Goal: Information Seeking & Learning: Learn about a topic

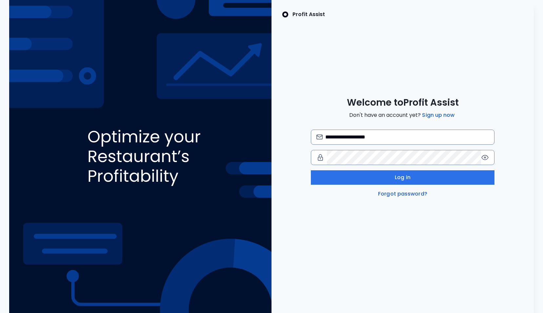
type input "**********"
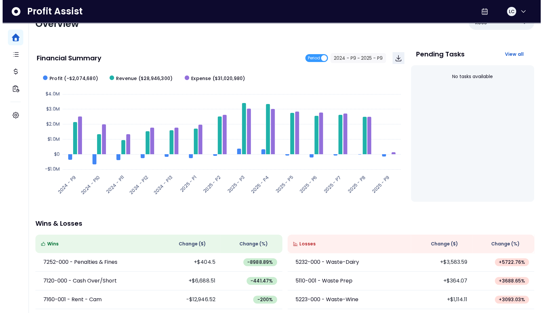
scroll to position [18, 0]
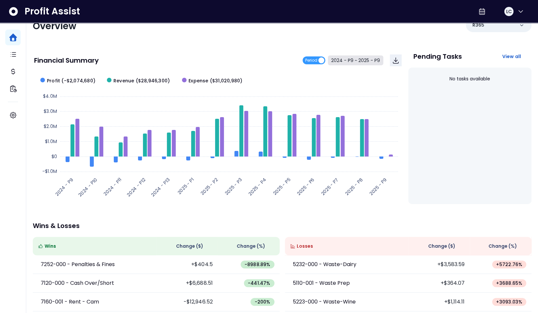
click at [364, 59] on button "2024 - P9 ~ 2025 - P9" at bounding box center [355, 60] width 55 height 10
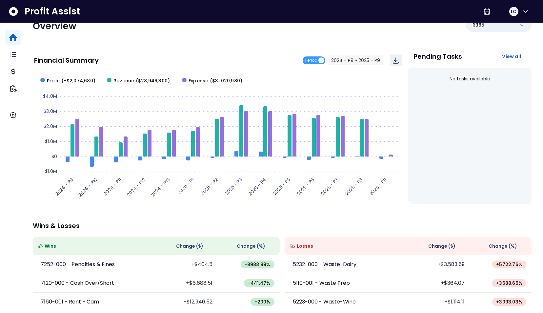
click at [221, 54] on span "2024 - P9" at bounding box center [220, 53] width 59 height 15
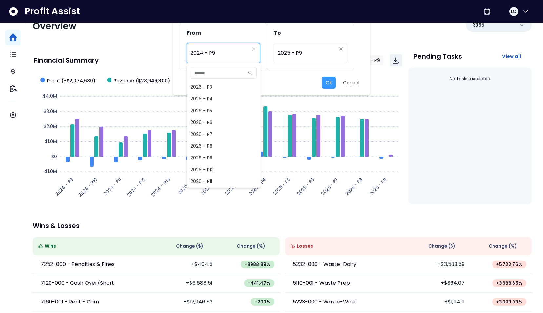
scroll to position [642, 0]
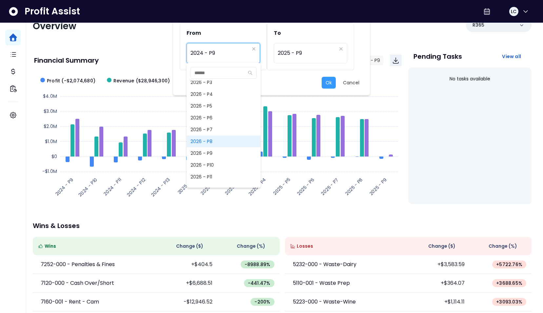
click at [231, 145] on span "2026 - P8" at bounding box center [224, 141] width 74 height 12
type input "*********"
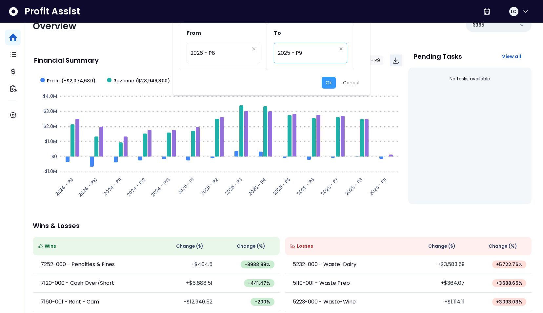
click at [320, 50] on span "2025 - P9" at bounding box center [307, 53] width 59 height 15
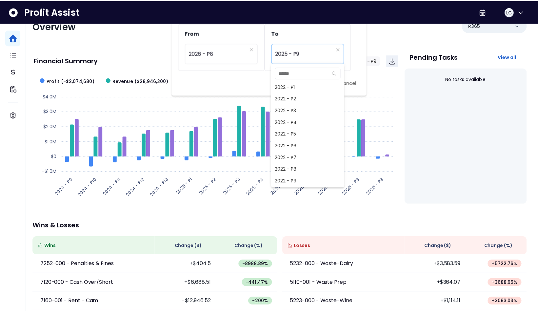
scroll to position [461, 0]
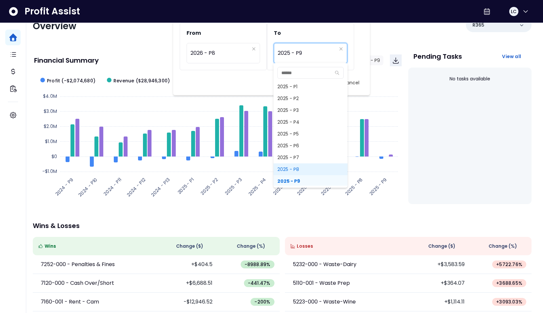
click at [295, 170] on span "2025 - P8" at bounding box center [311, 169] width 74 height 12
type input "*********"
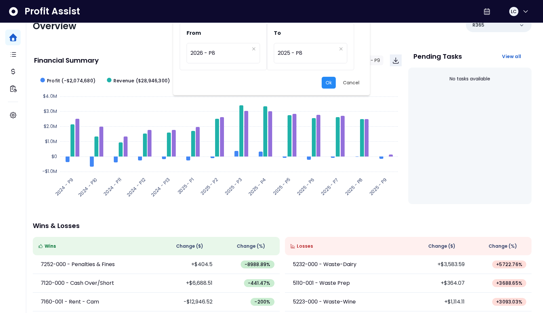
click at [331, 79] on button "Ok" at bounding box center [329, 83] width 14 height 12
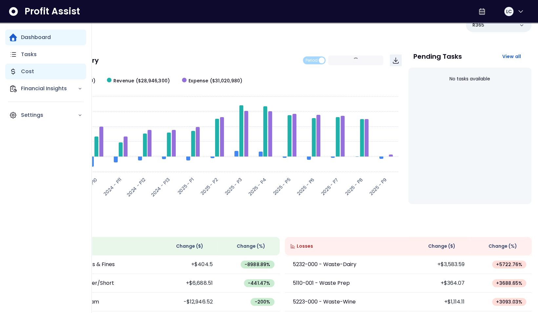
click at [27, 69] on p "Cost" at bounding box center [27, 72] width 13 height 8
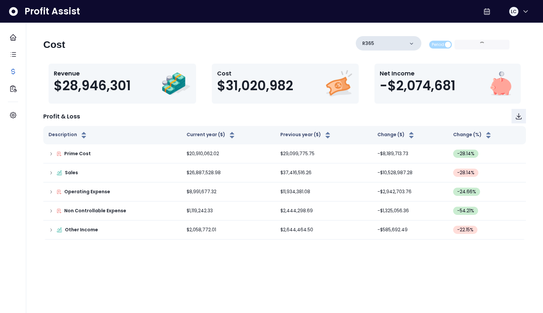
click at [410, 43] on icon at bounding box center [411, 43] width 7 height 7
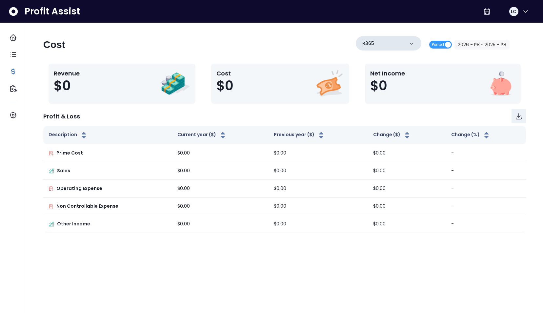
click at [411, 45] on icon at bounding box center [411, 43] width 7 height 7
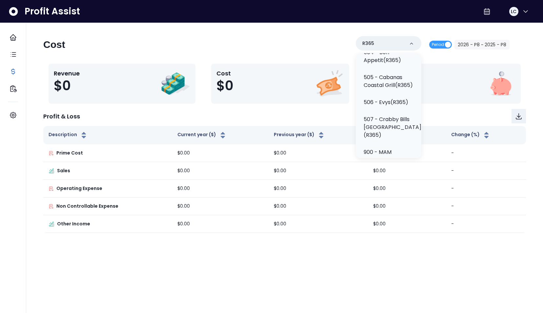
scroll to position [297, 0]
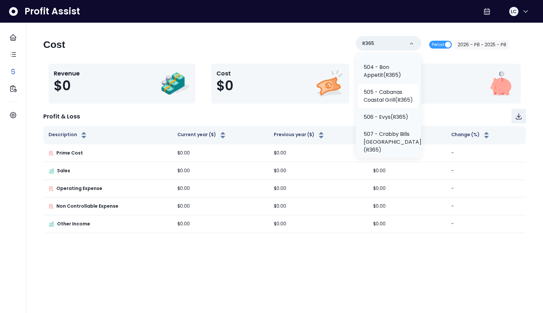
click at [381, 104] on p "505 - Cabanas Coastal Grill(R365)" at bounding box center [389, 96] width 50 height 16
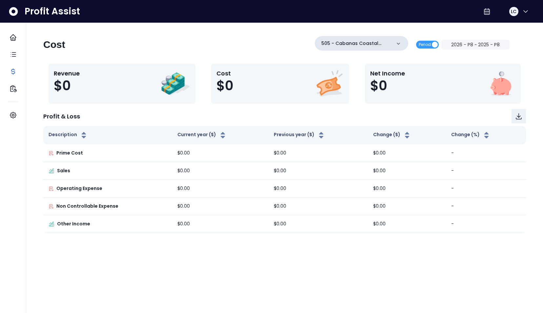
click at [402, 42] on icon at bounding box center [398, 43] width 7 height 7
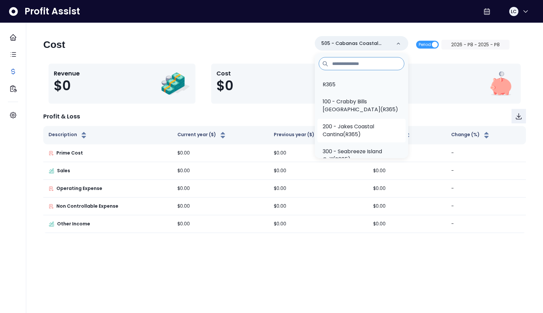
click at [356, 123] on p "200 - Jakes Coastal Cantina(R365)" at bounding box center [362, 131] width 78 height 16
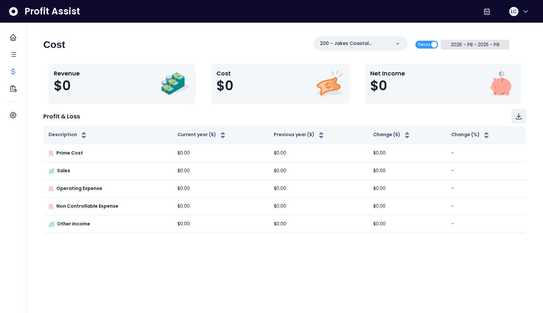
click at [460, 45] on button "2026 - P8 ~ 2025 - P8" at bounding box center [475, 45] width 69 height 10
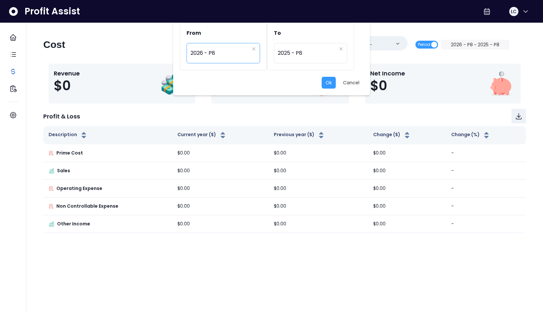
click at [223, 51] on span "2026 - P8" at bounding box center [220, 53] width 59 height 15
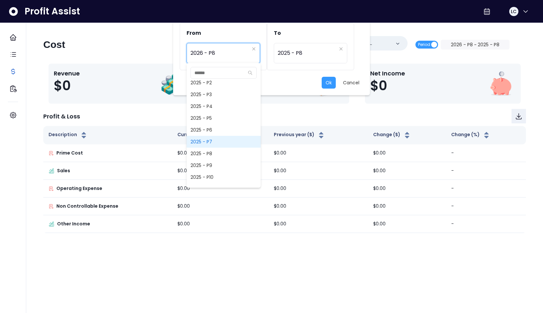
scroll to position [483, 0]
click at [222, 144] on span "2025 - P8" at bounding box center [224, 147] width 74 height 12
type input "*********"
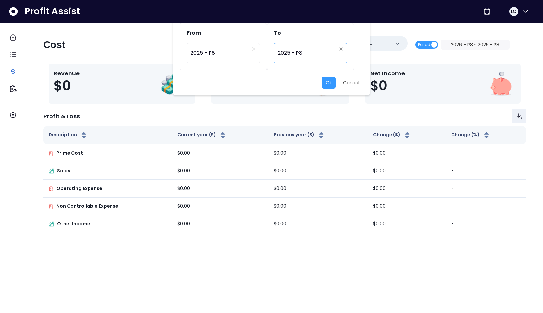
click at [300, 56] on span "2025 - P8" at bounding box center [307, 53] width 59 height 15
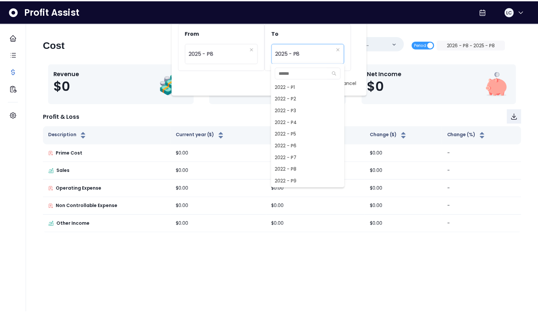
scroll to position [449, 0]
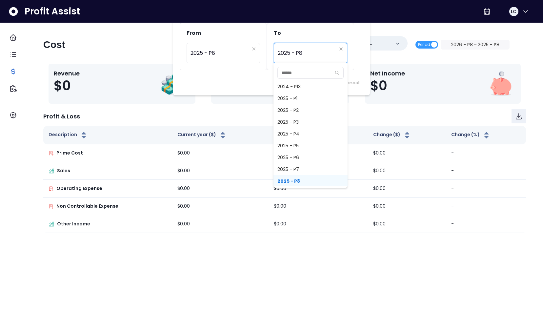
click at [240, 75] on div "From ********* 2025 - P8 To ********* 2025 - P8" at bounding box center [272, 50] width 184 height 54
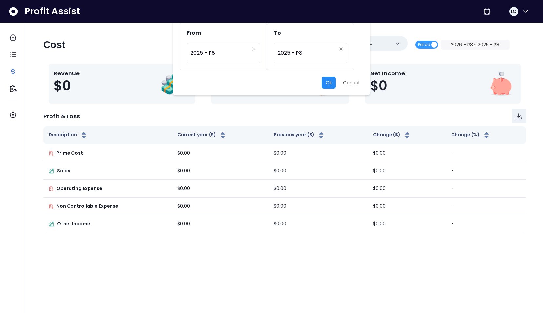
click at [328, 80] on button "Ok" at bounding box center [329, 83] width 14 height 12
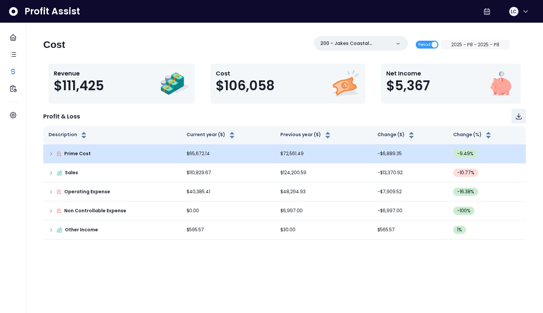
click at [52, 153] on icon at bounding box center [51, 153] width 5 height 5
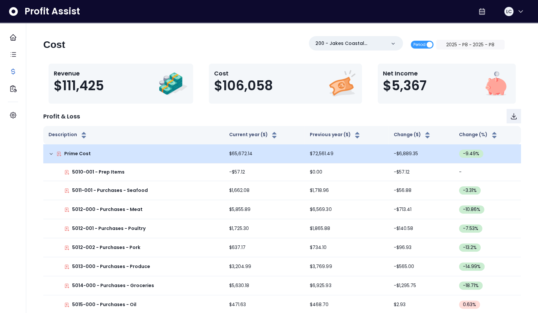
click at [52, 153] on icon at bounding box center [51, 153] width 5 height 5
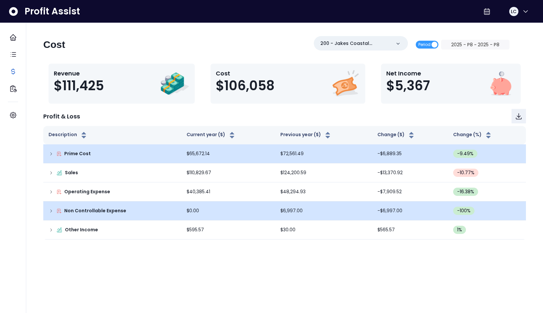
click at [51, 211] on icon at bounding box center [51, 210] width 5 height 5
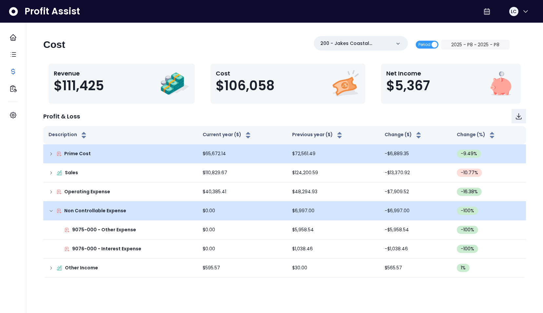
click at [51, 211] on icon at bounding box center [51, 210] width 5 height 5
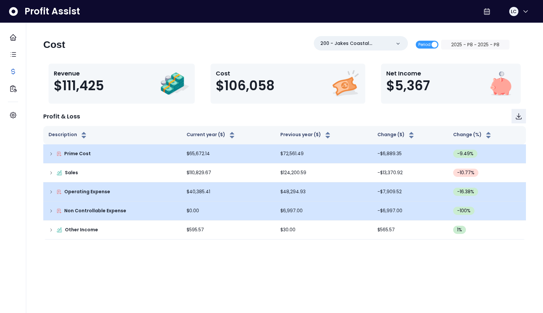
click at [51, 186] on td "Operating Expense" at bounding box center [112, 191] width 138 height 19
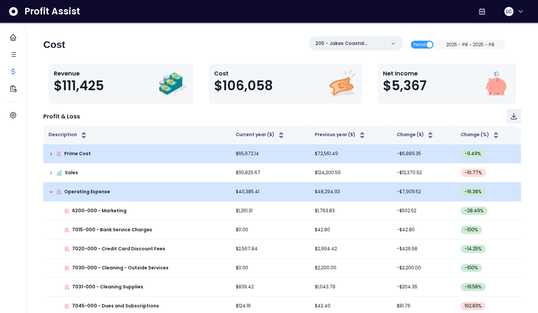
click at [51, 186] on td "Operating Expense" at bounding box center [136, 191] width 187 height 19
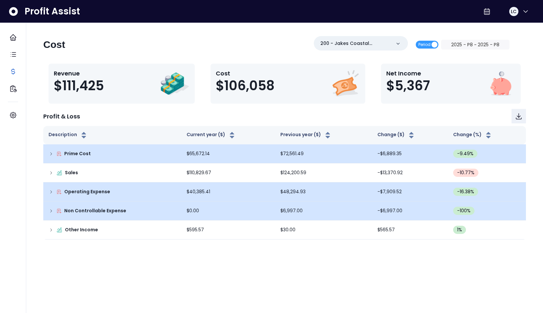
click at [51, 186] on td "Operating Expense" at bounding box center [112, 191] width 138 height 19
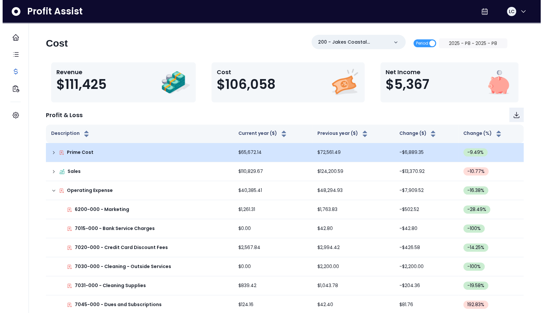
scroll to position [0, 0]
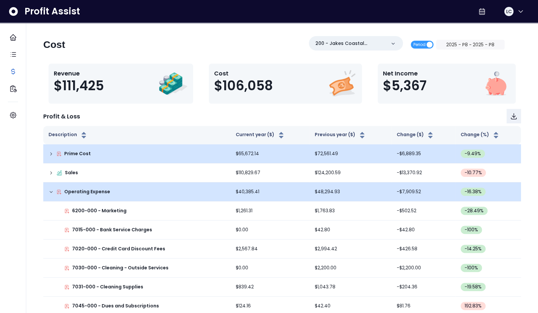
click at [49, 190] on icon at bounding box center [51, 191] width 5 height 5
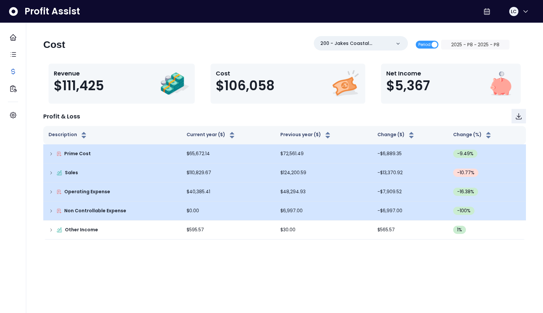
click at [51, 172] on icon at bounding box center [51, 173] width 1 height 3
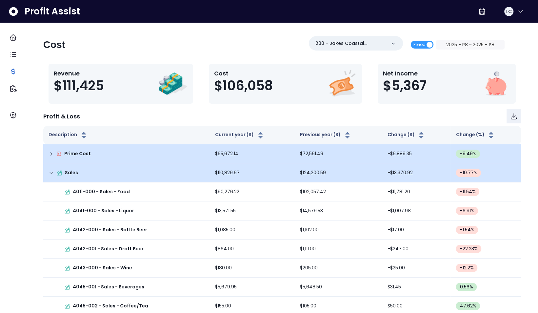
click at [51, 171] on icon at bounding box center [51, 172] width 5 height 5
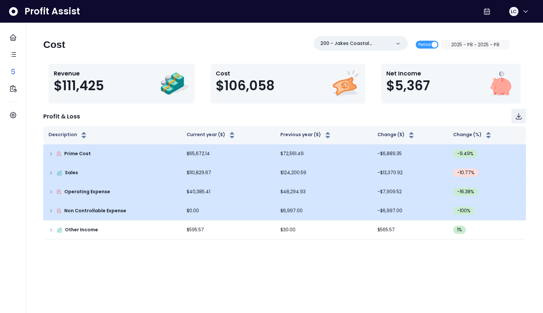
click at [51, 154] on icon at bounding box center [51, 154] width 1 height 3
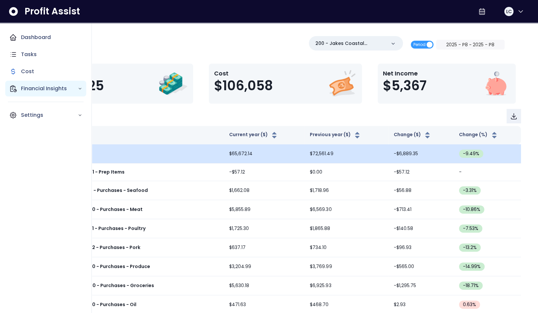
click at [27, 86] on p "Financial Insights" at bounding box center [49, 89] width 57 height 8
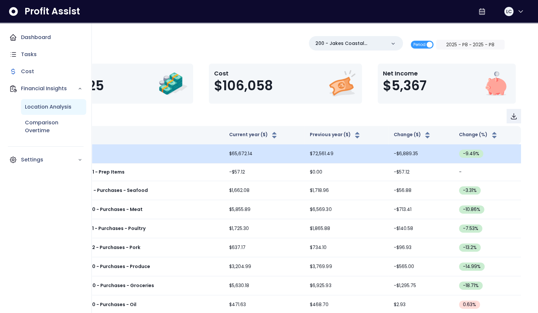
click at [31, 106] on p "Location Analysis" at bounding box center [48, 107] width 47 height 8
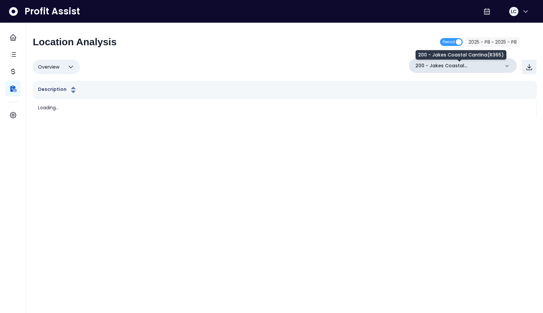
click at [449, 65] on p "200 - Jakes Coastal Cantina(R365)" at bounding box center [458, 65] width 84 height 7
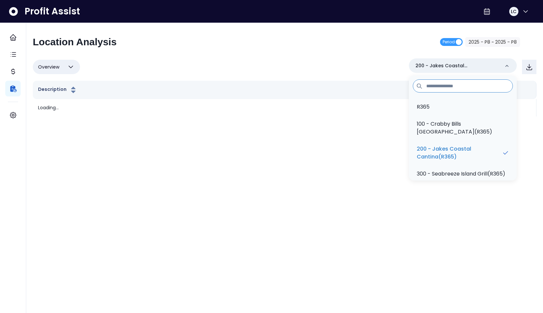
click at [402, 50] on div "Location Analysis Period 2025 - P8 ~ 2025 - P8" at bounding box center [276, 44] width 487 height 17
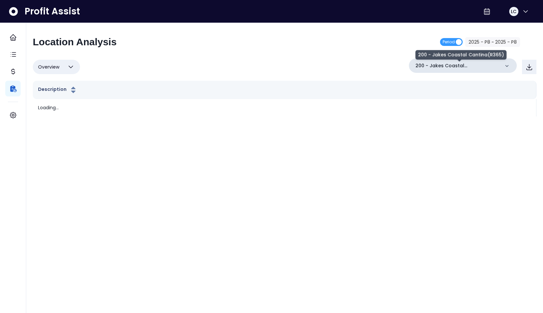
click at [453, 64] on p "200 - Jakes Coastal Cantina(R365)" at bounding box center [458, 65] width 84 height 7
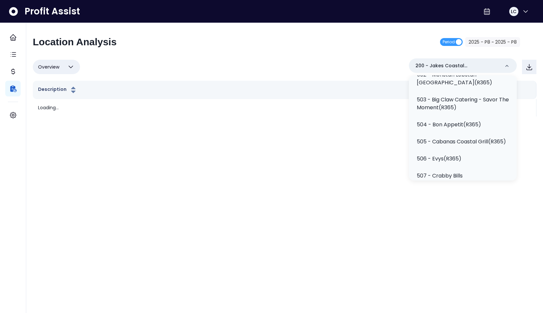
scroll to position [184, 0]
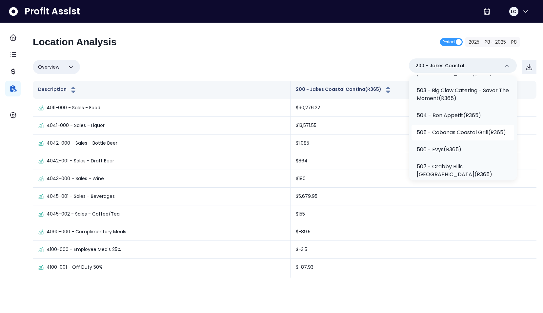
click at [459, 136] on p "505 - Cabanas Coastal Grill(R365)" at bounding box center [461, 133] width 89 height 8
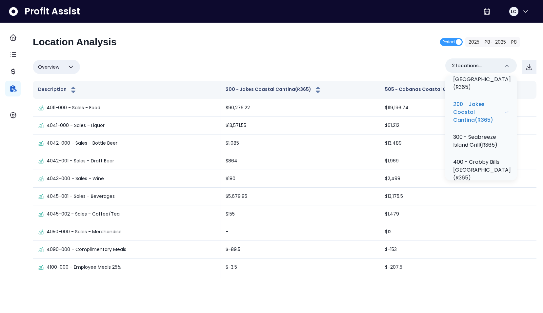
scroll to position [68, 0]
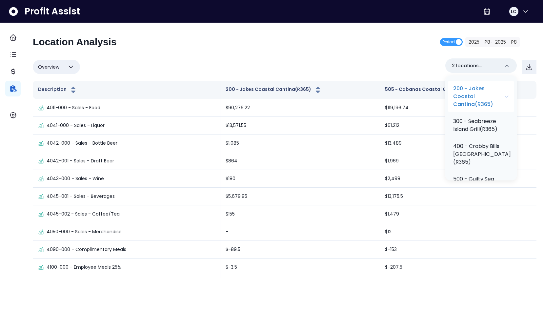
click at [482, 101] on p "200 - Jakes Coastal Cantina(R365)" at bounding box center [479, 97] width 52 height 24
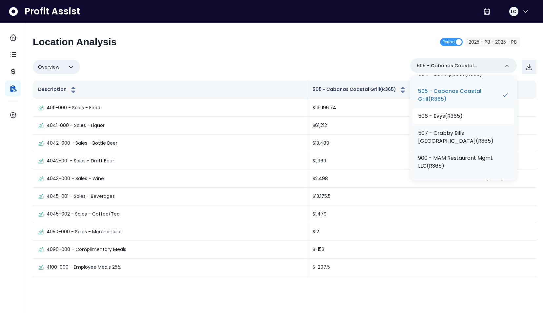
click at [463, 120] on p "506 - Evys(R365)" at bounding box center [440, 116] width 45 height 8
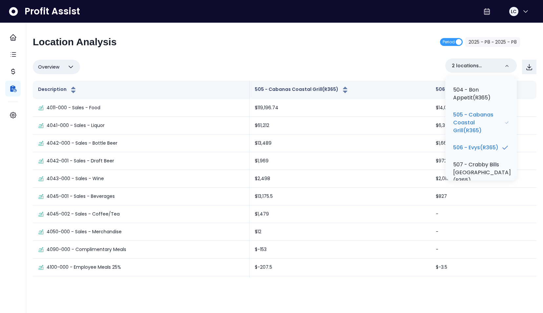
click at [401, 46] on div "Location Analysis Period 2025 - P8 ~ 2025 - P8" at bounding box center [276, 44] width 487 height 17
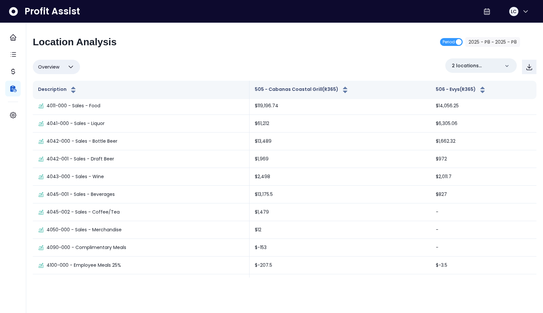
scroll to position [0, 0]
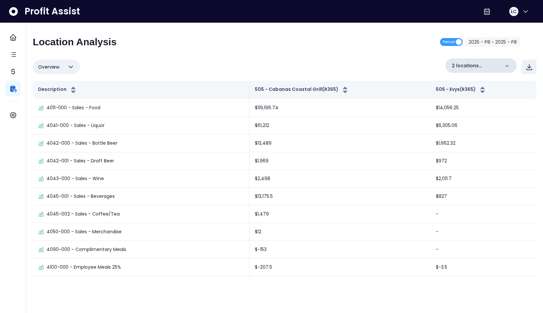
click at [506, 64] on icon at bounding box center [507, 66] width 7 height 7
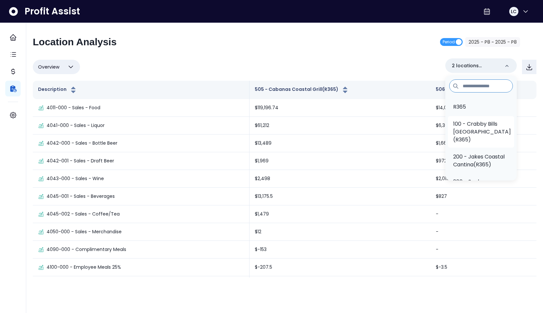
click at [468, 129] on p "100 - Crabby Bills [GEOGRAPHIC_DATA](R365)" at bounding box center [482, 132] width 58 height 24
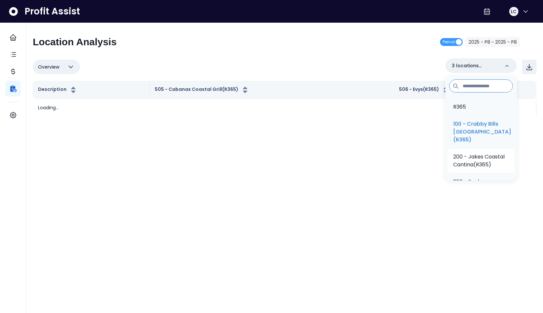
click at [465, 163] on p "200 - Jakes Coastal Cantina(R365)" at bounding box center [481, 161] width 56 height 16
drag, startPoint x: 512, startPoint y: 89, endPoint x: 508, endPoint y: 102, distance: 13.7
click at [508, 102] on div "R365 100 - Crabby Bills [GEOGRAPHIC_DATA](R365) 200 - Jakes Coastal Cantina(R36…" at bounding box center [481, 127] width 72 height 105
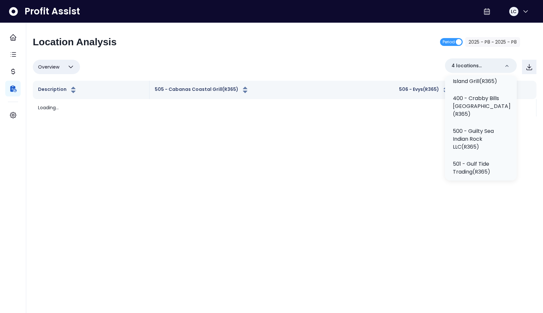
scroll to position [154, 0]
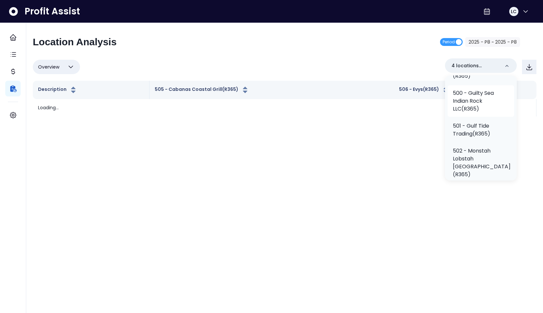
click at [474, 106] on p "500 - Guilty Sea Indian Rock LLC(R365)" at bounding box center [481, 101] width 56 height 24
click at [481, 156] on p "502 - Monstah Lobstah [GEOGRAPHIC_DATA](R365)" at bounding box center [482, 162] width 58 height 31
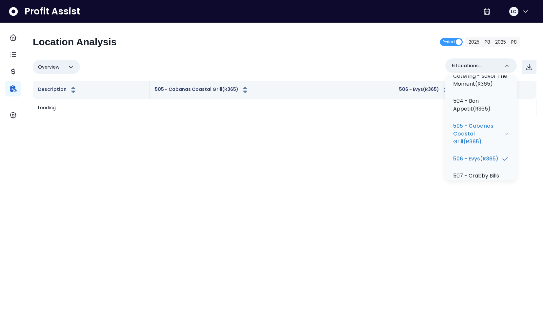
scroll to position [272, 0]
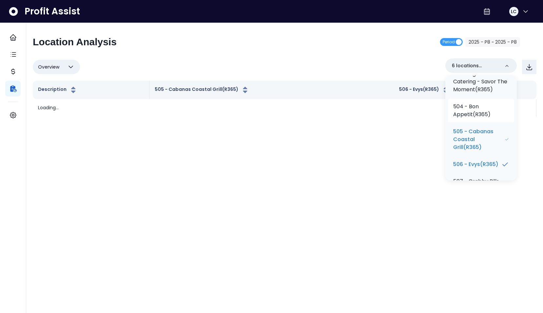
click at [477, 118] on p "504 - Bon Appetit(R365)" at bounding box center [481, 111] width 56 height 16
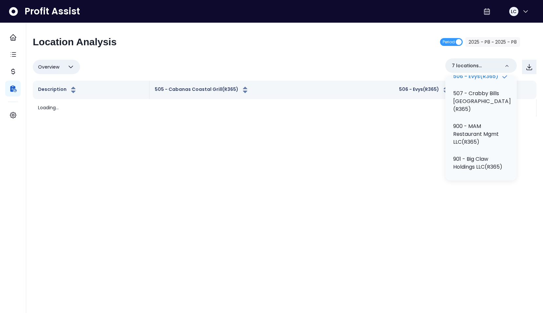
scroll to position [379, 0]
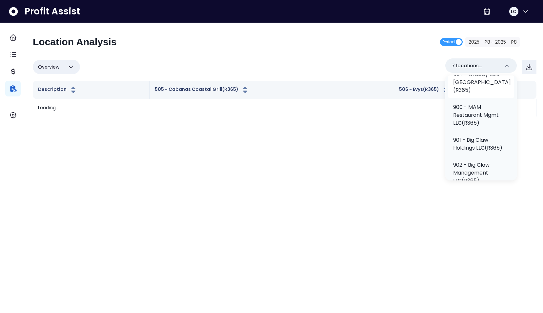
click at [473, 94] on p "507 - Crabby Bills [GEOGRAPHIC_DATA](R365)" at bounding box center [482, 83] width 58 height 24
click at [397, 44] on div "Location Analysis Period 2025 - P8 ~ 2025 - P8" at bounding box center [276, 44] width 487 height 17
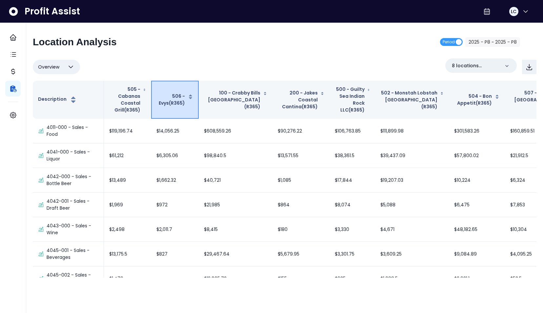
drag, startPoint x: 164, startPoint y: 100, endPoint x: 154, endPoint y: 101, distance: 10.5
click at [156, 101] on button "506 - Evys(R365)" at bounding box center [174, 100] width 37 height 14
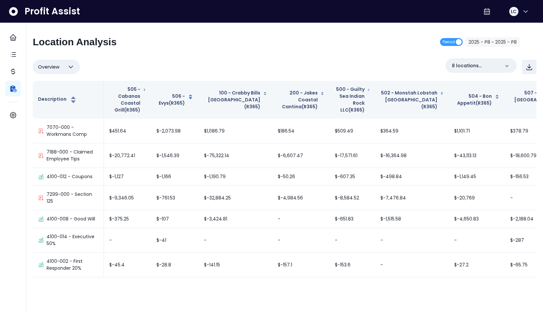
click at [253, 54] on div "Location Analysis Period 2025 - P8 ~ 2025 - P8 Overview Overview % of cost % of…" at bounding box center [285, 156] width 504 height 241
click at [169, 94] on button "506 - Evys(R365)" at bounding box center [174, 100] width 37 height 14
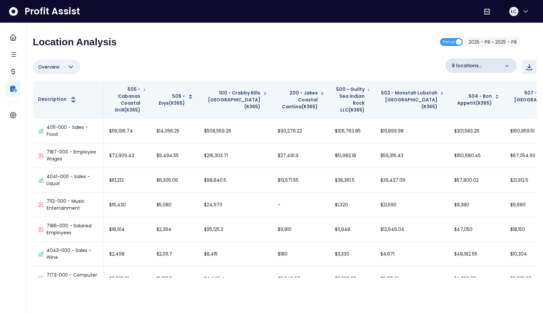
click at [506, 64] on icon at bounding box center [507, 66] width 7 height 7
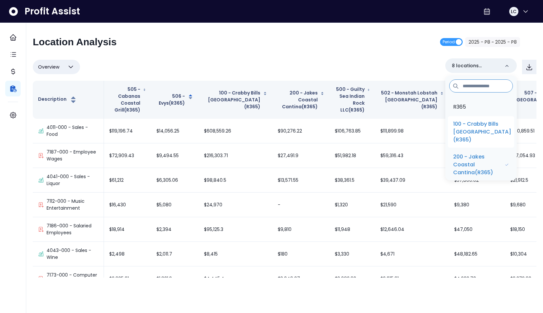
click at [469, 128] on p "100 - Crabby Bills [GEOGRAPHIC_DATA](R365)" at bounding box center [482, 132] width 58 height 24
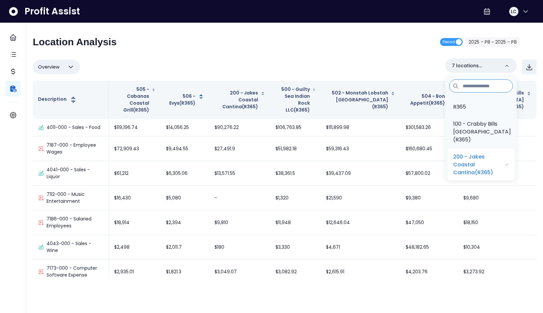
click at [457, 155] on p "200 - Jakes Coastal Cantina(R365)" at bounding box center [479, 165] width 52 height 24
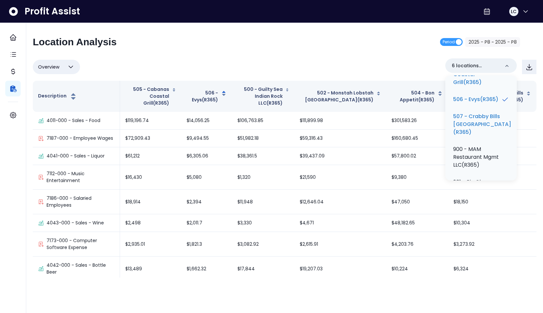
scroll to position [321, 0]
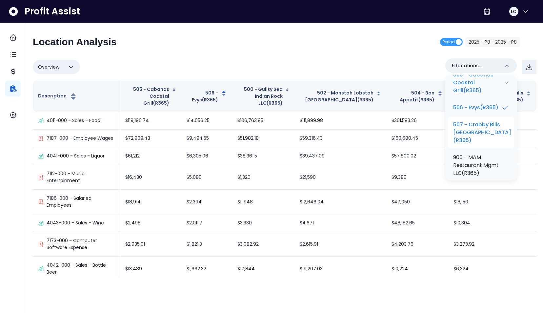
click at [472, 144] on p "507 - Crabby Bills [GEOGRAPHIC_DATA](R365)" at bounding box center [482, 133] width 58 height 24
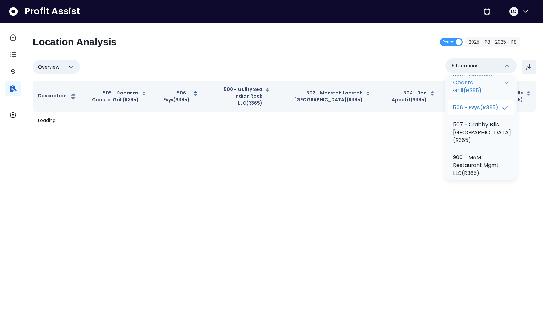
click at [469, 115] on li "506 - Evys(R365)" at bounding box center [481, 108] width 66 height 16
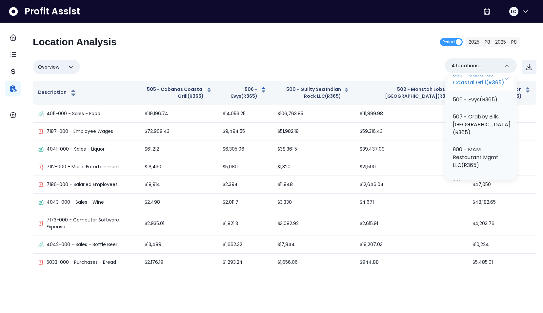
click at [467, 87] on p "505 - Cabanas Coastal Grill(R365)" at bounding box center [479, 79] width 52 height 16
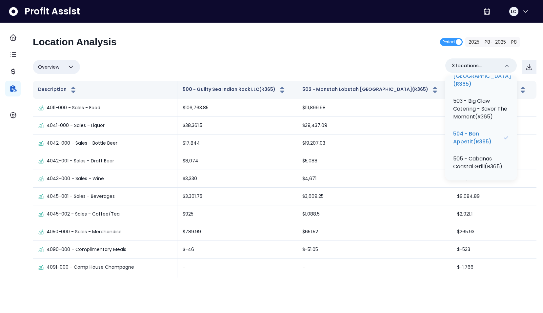
scroll to position [229, 0]
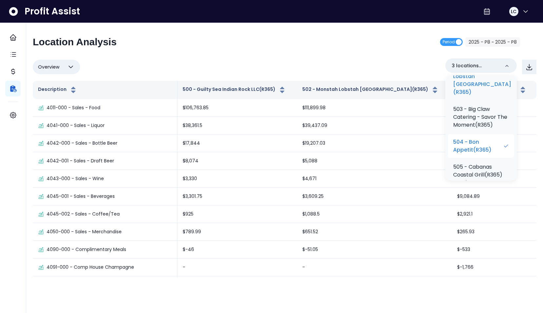
click at [472, 154] on p "504 - Bon Appetit(R365)" at bounding box center [478, 146] width 50 height 16
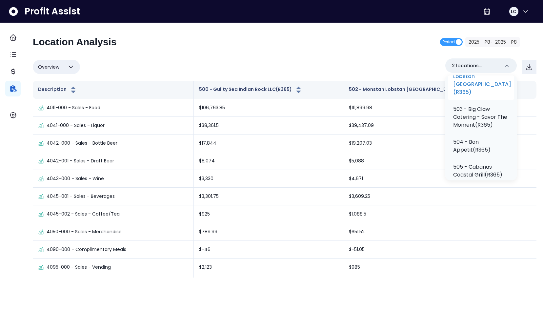
click at [466, 96] on p "502 - Monstah Lobstah [GEOGRAPHIC_DATA](R365)" at bounding box center [482, 80] width 58 height 31
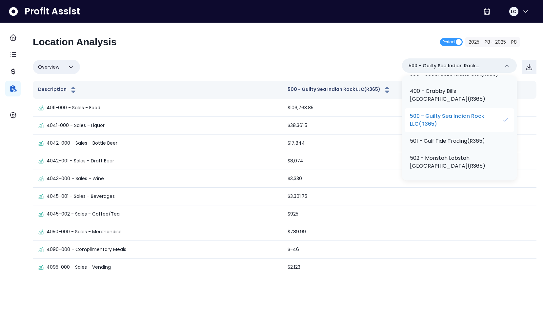
click at [461, 117] on li "500 - Guilty Sea Indian Rock LLC(R365)" at bounding box center [460, 120] width 110 height 24
click at [468, 124] on p "500 - Guilty Sea Indian Rock LLC(R365)" at bounding box center [456, 120] width 92 height 16
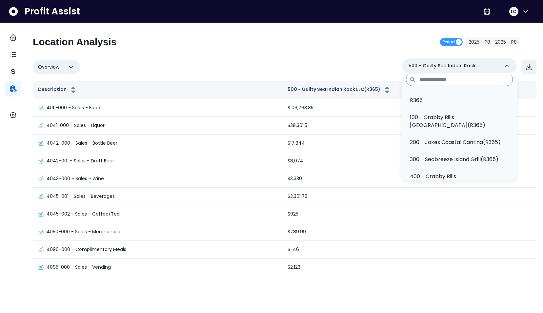
scroll to position [0, 0]
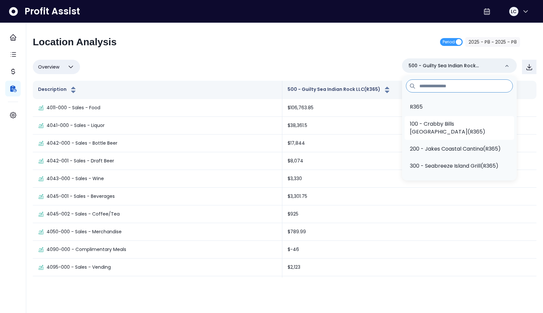
click at [455, 122] on p "100 - Crabby Bills [GEOGRAPHIC_DATA](R365)" at bounding box center [459, 128] width 99 height 16
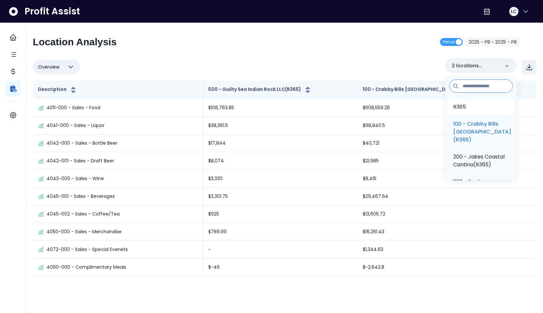
click at [461, 109] on p "R365" at bounding box center [459, 107] width 13 height 8
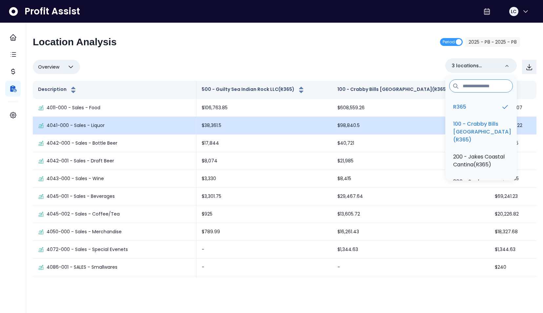
click at [447, 134] on td "$98,840.5" at bounding box center [410, 126] width 157 height 18
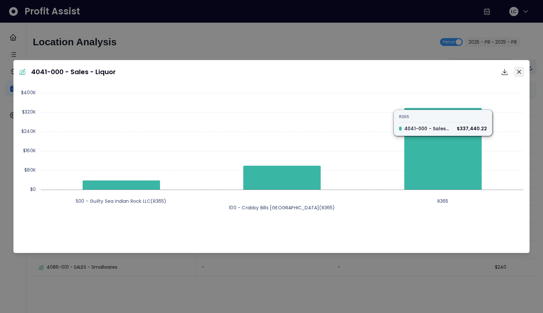
click at [518, 70] on icon "Close" at bounding box center [519, 72] width 4 height 4
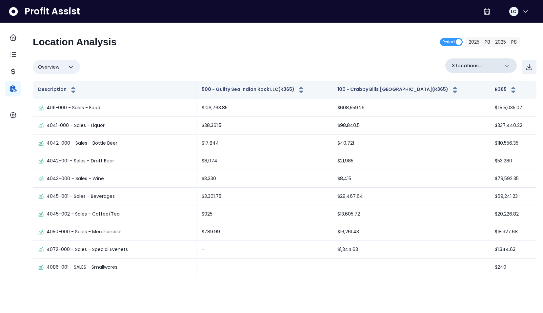
click at [510, 68] on icon at bounding box center [507, 66] width 7 height 7
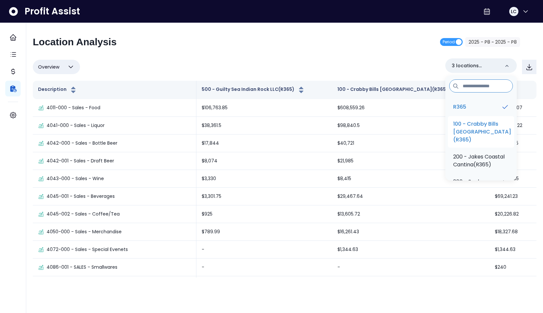
click at [471, 128] on p "100 - Crabby Bills [GEOGRAPHIC_DATA](R365)" at bounding box center [482, 132] width 58 height 24
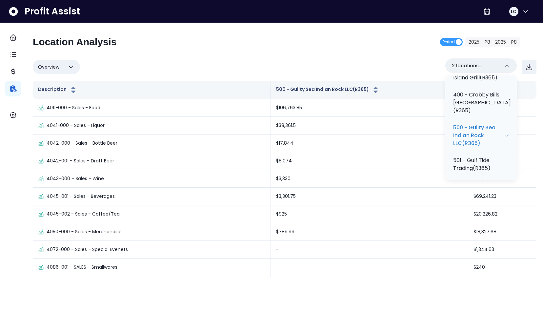
scroll to position [116, 0]
click at [463, 134] on p "500 - Guilty Sea Indian Rock LLC(R365)" at bounding box center [479, 132] width 52 height 24
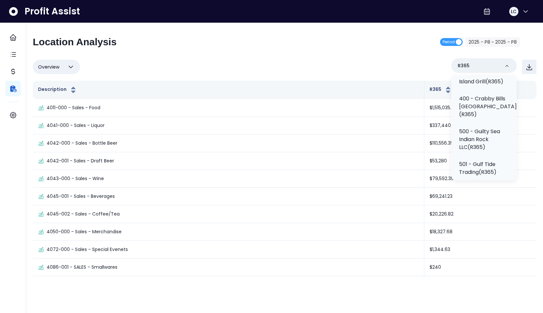
click at [382, 61] on div "Overview Overview % of cost % of sales % of budget ******** R365 R365 100 - Cra…" at bounding box center [285, 66] width 504 height 17
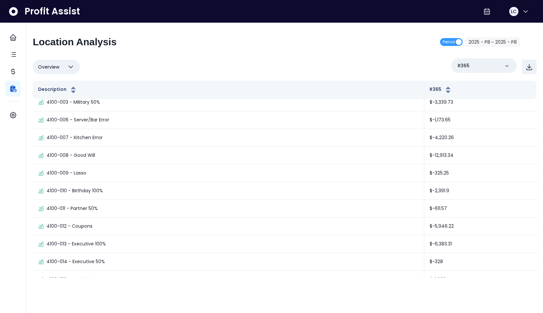
scroll to position [0, 0]
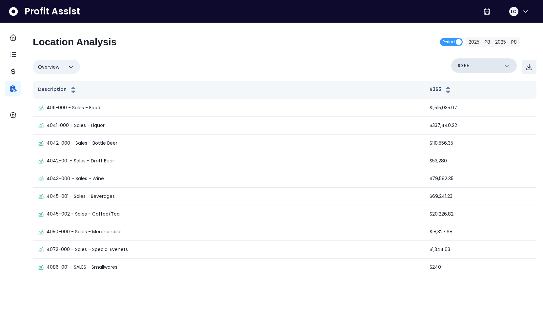
click at [506, 67] on icon at bounding box center [507, 66] width 7 height 7
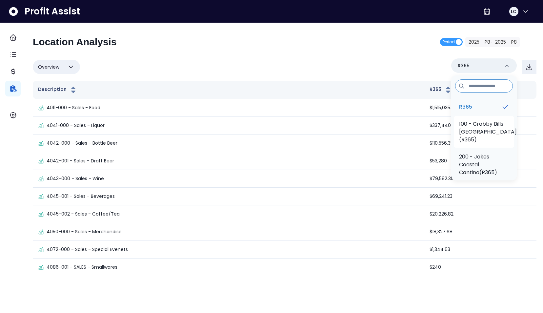
click at [472, 128] on p "100 - Crabby Bills [GEOGRAPHIC_DATA](R365)" at bounding box center [488, 132] width 58 height 24
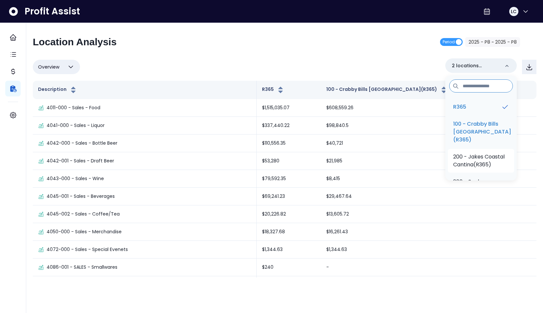
click at [462, 160] on li "200 - Jakes Coastal Cantina(R365)" at bounding box center [481, 161] width 66 height 24
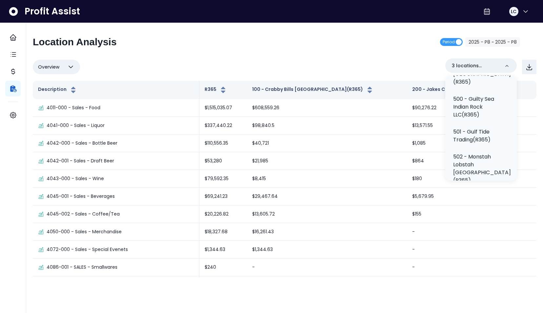
scroll to position [158, 0]
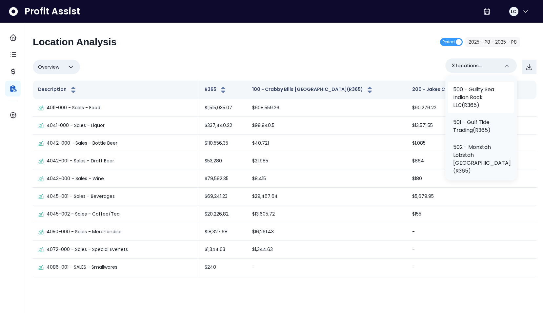
click at [477, 102] on p "500 - Guilty Sea Indian Rock LLC(R365)" at bounding box center [481, 98] width 56 height 24
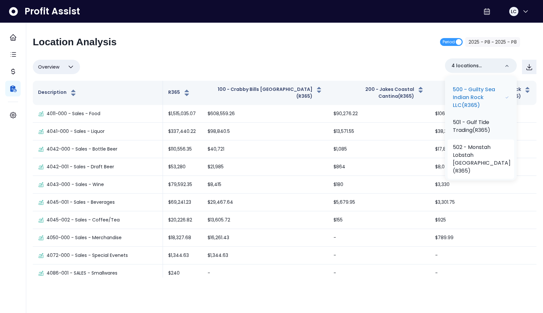
click at [467, 154] on p "502 - Monstah Lobstah [GEOGRAPHIC_DATA](R365)" at bounding box center [482, 158] width 58 height 31
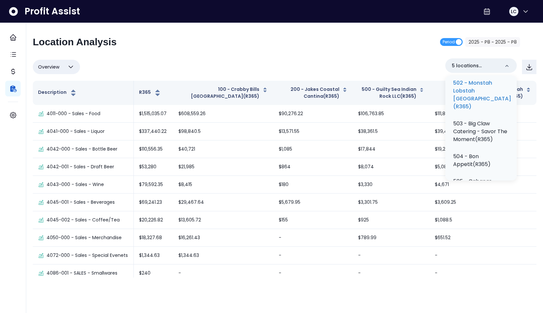
scroll to position [223, 0]
click at [478, 167] on p "504 - Bon Appetit(R365)" at bounding box center [481, 159] width 56 height 16
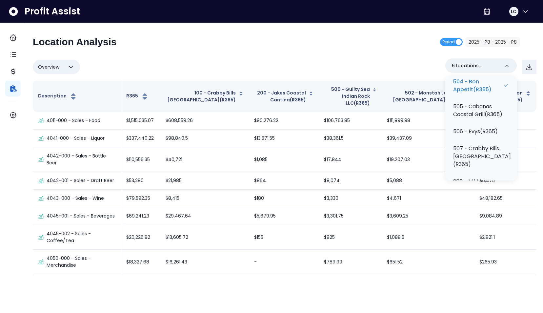
scroll to position [299, 0]
click at [474, 116] on p "505 - Cabanas Coastal Grill(R365)" at bounding box center [481, 108] width 56 height 16
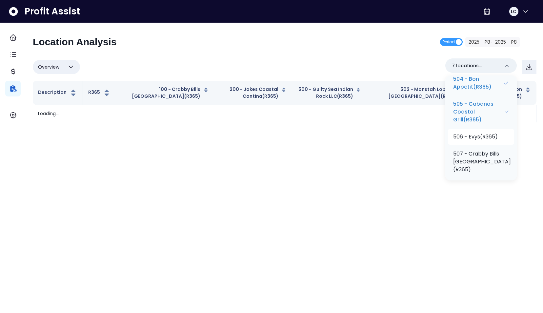
click at [471, 141] on p "506 - Evys(R365)" at bounding box center [475, 137] width 45 height 8
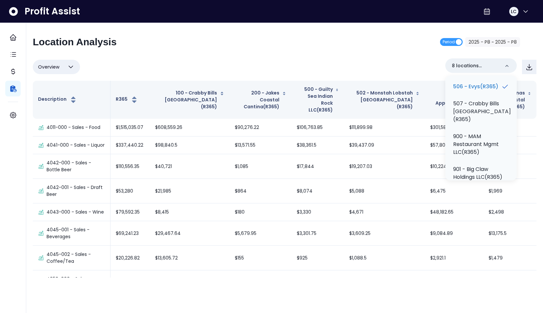
scroll to position [358, 0]
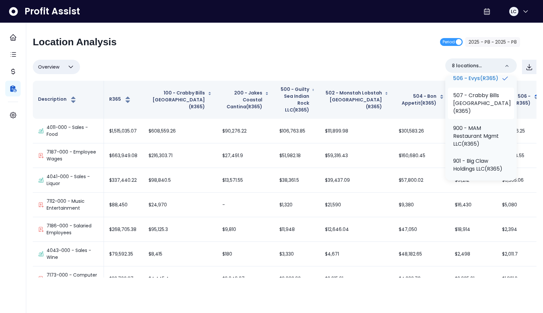
click at [480, 115] on p "507 - Crabby Bills [GEOGRAPHIC_DATA](R365)" at bounding box center [482, 104] width 58 height 24
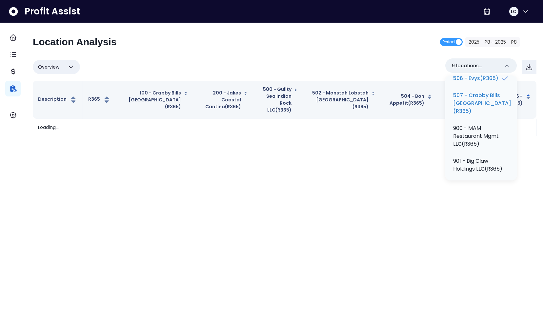
click at [414, 62] on div "Overview Overview % of cost % of sales % of budget ******** 9 locations selecte…" at bounding box center [285, 66] width 504 height 17
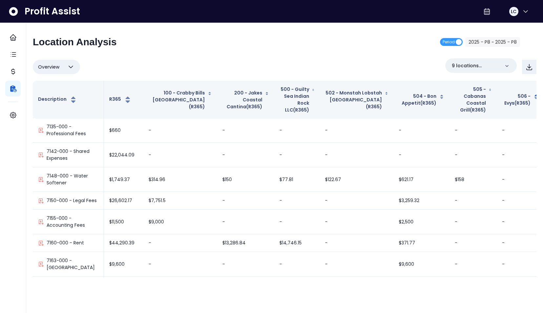
scroll to position [2629, 0]
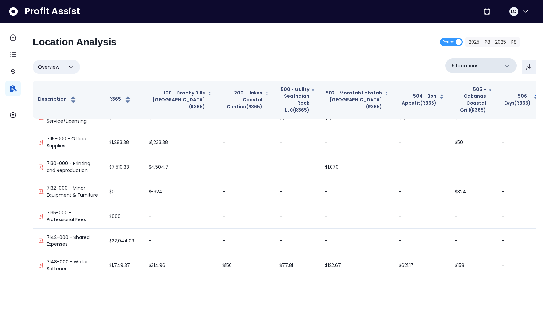
click at [508, 68] on icon at bounding box center [507, 66] width 7 height 7
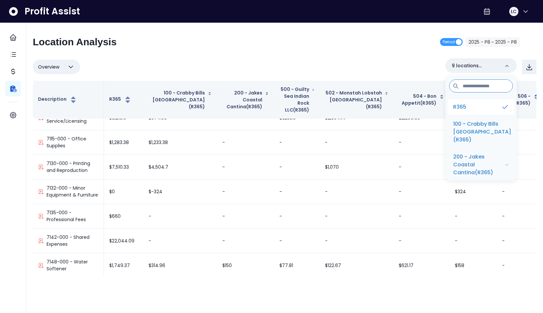
click at [478, 104] on li "R365" at bounding box center [481, 107] width 66 height 16
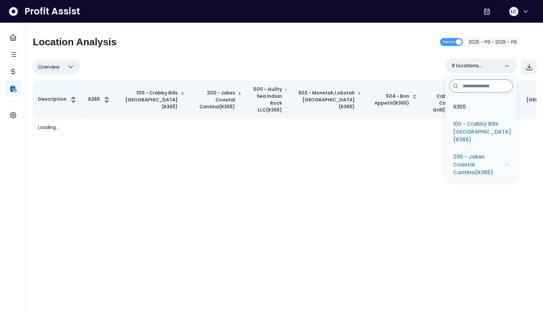
click at [327, 59] on div "Overview Overview % of cost % of sales % of budget ******** 8 locations selecte…" at bounding box center [285, 66] width 504 height 17
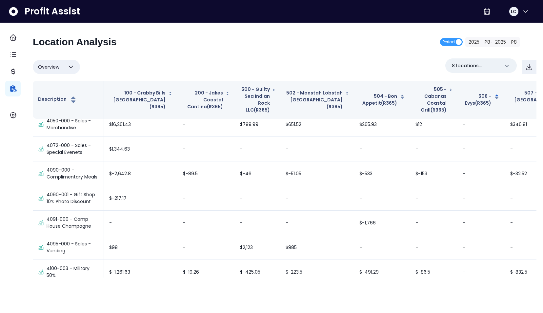
scroll to position [1053, 0]
